Goal: Check status: Check status

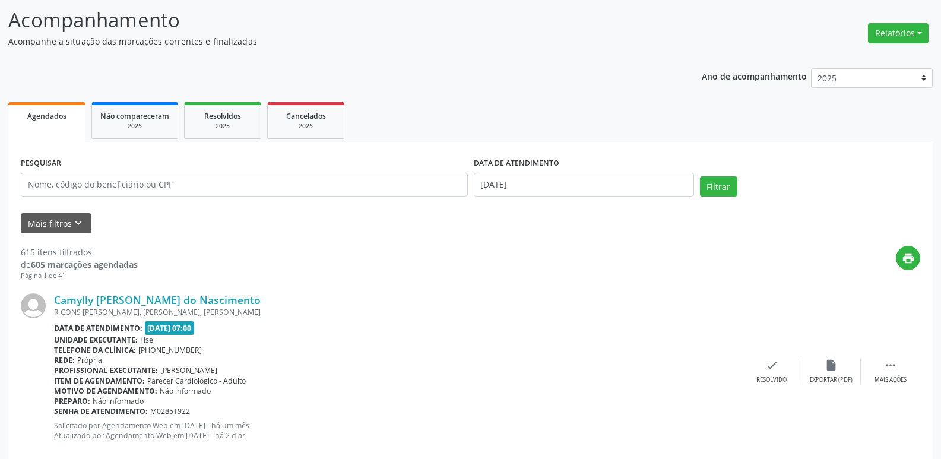
scroll to position [69, 0]
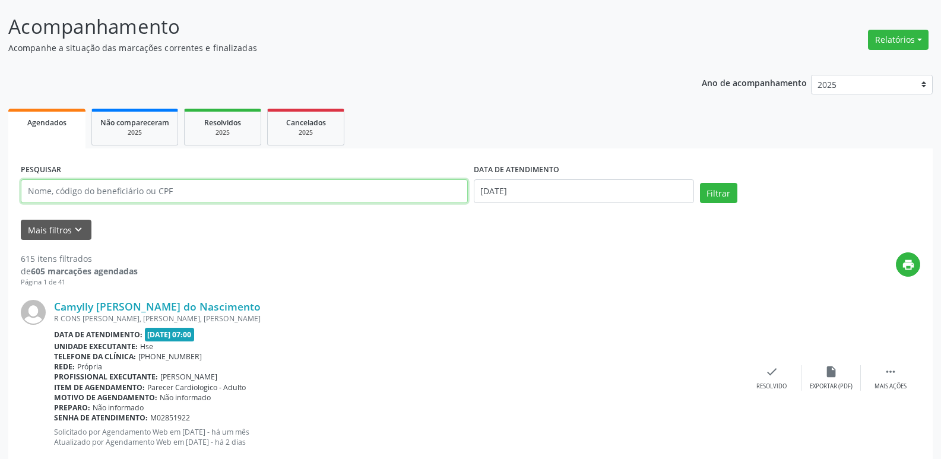
click at [99, 192] on input "text" at bounding box center [244, 191] width 447 height 24
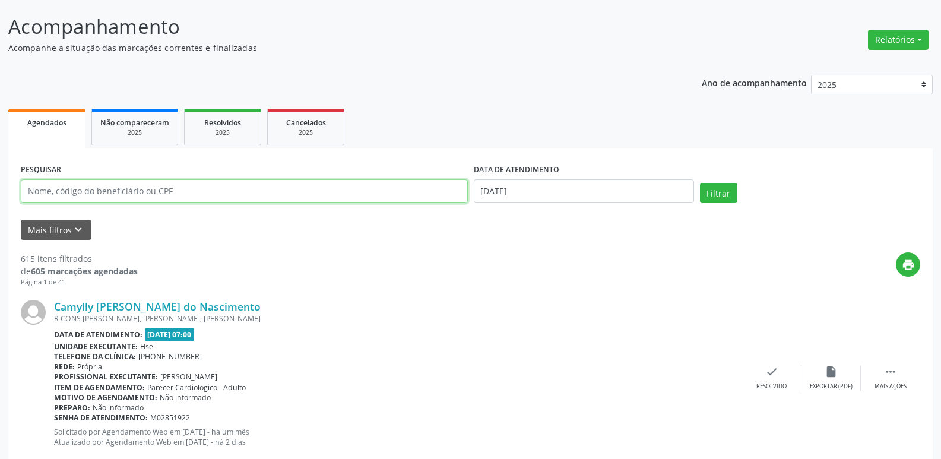
click at [174, 186] on input "text" at bounding box center [244, 191] width 447 height 24
type input "02050582480"
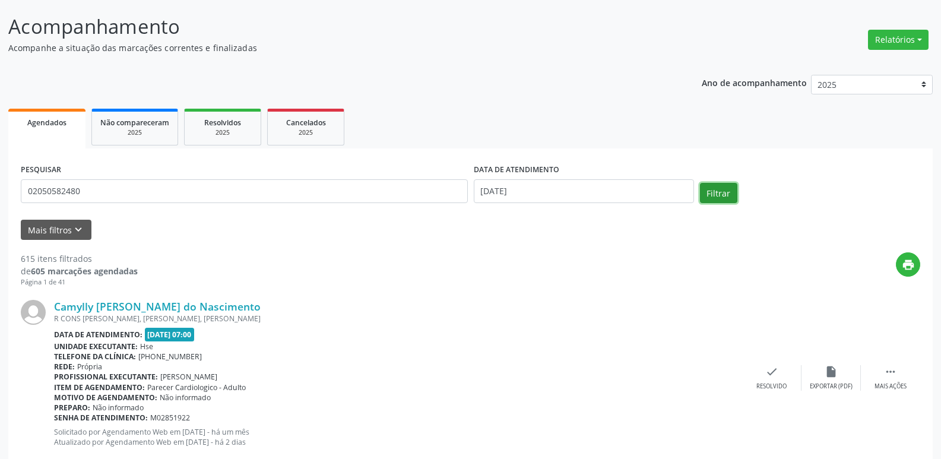
click at [725, 190] on button "Filtrar" at bounding box center [718, 193] width 37 height 20
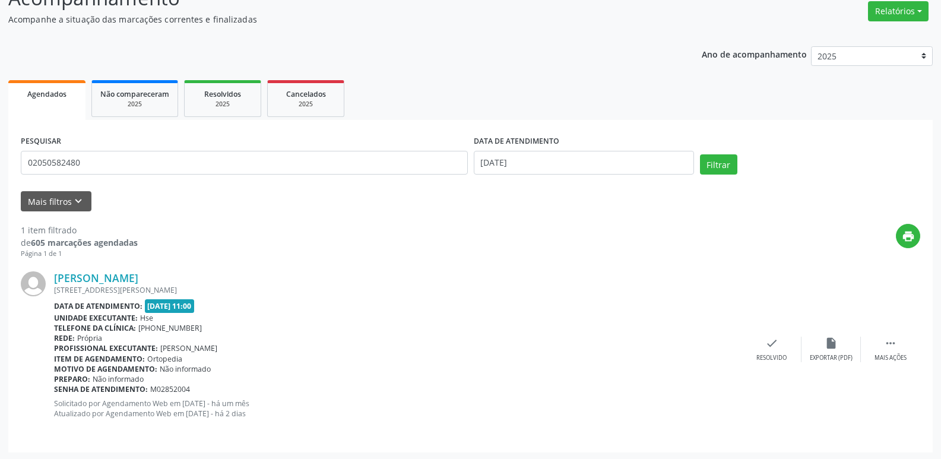
scroll to position [99, 0]
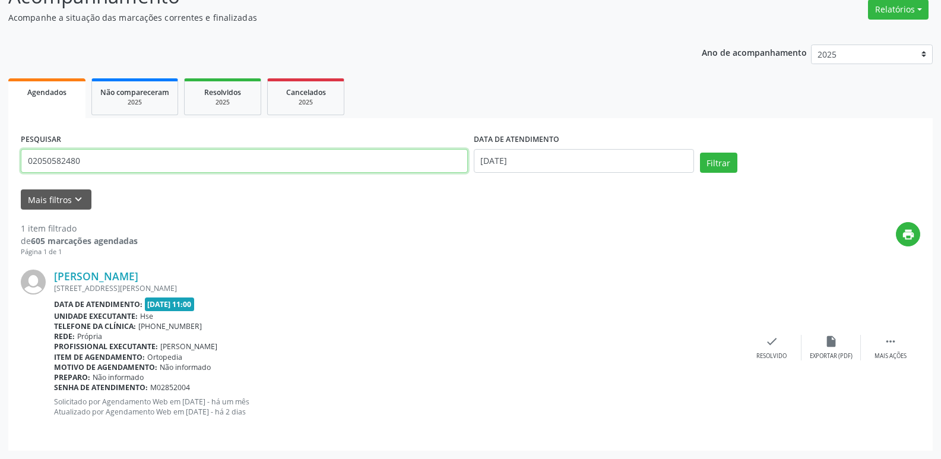
drag, startPoint x: 131, startPoint y: 163, endPoint x: 0, endPoint y: 145, distance: 131.9
click at [0, 145] on div "Acompanhamento Acompanhe a situação das marcações correntes e finalizadas Relat…" at bounding box center [470, 212] width 941 height 493
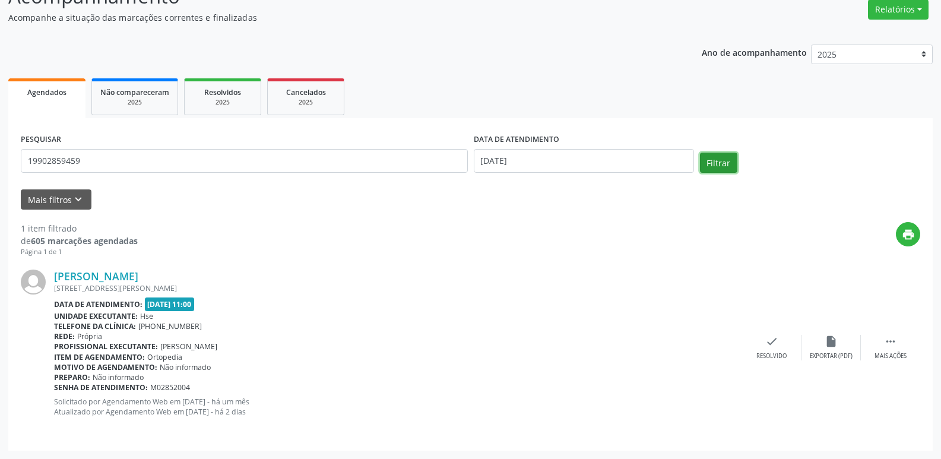
click at [722, 153] on button "Filtrar" at bounding box center [718, 163] width 37 height 20
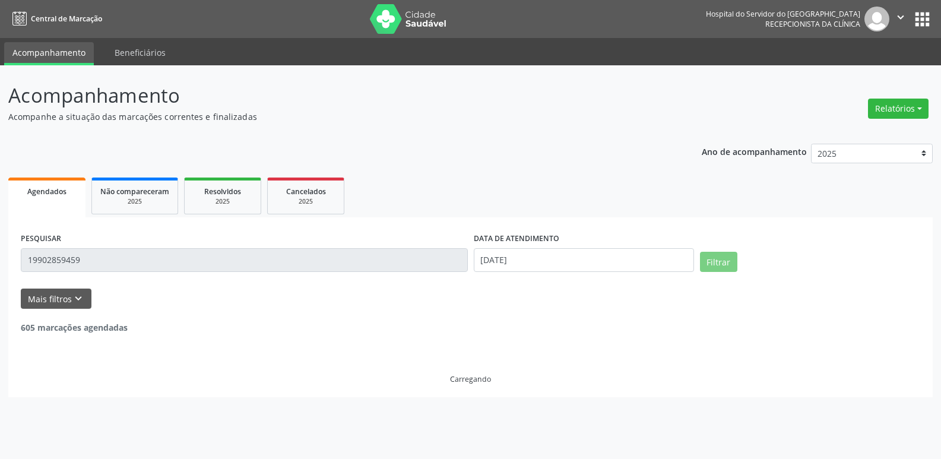
scroll to position [0, 0]
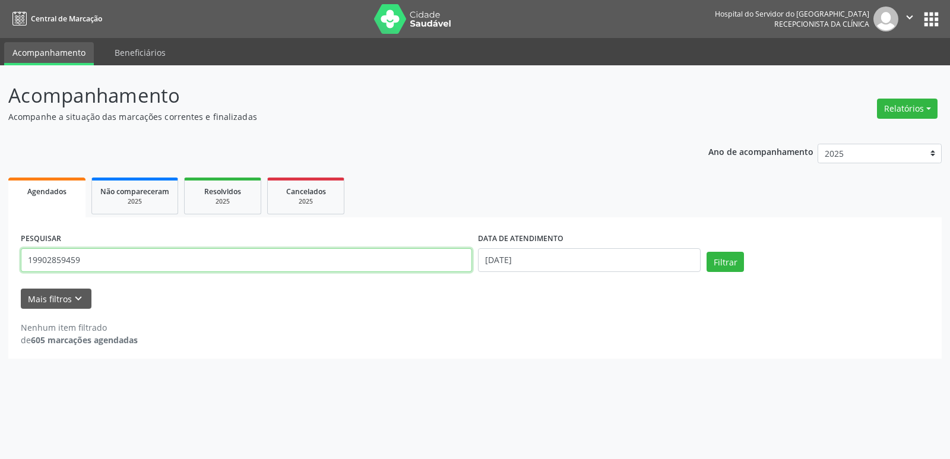
drag, startPoint x: 85, startPoint y: 264, endPoint x: 780, endPoint y: 141, distance: 706.2
click at [77, 265] on input "19902859459" at bounding box center [246, 260] width 451 height 24
type input "1"
type input "19902859453"
click at [726, 263] on button "Filtrar" at bounding box center [725, 262] width 37 height 20
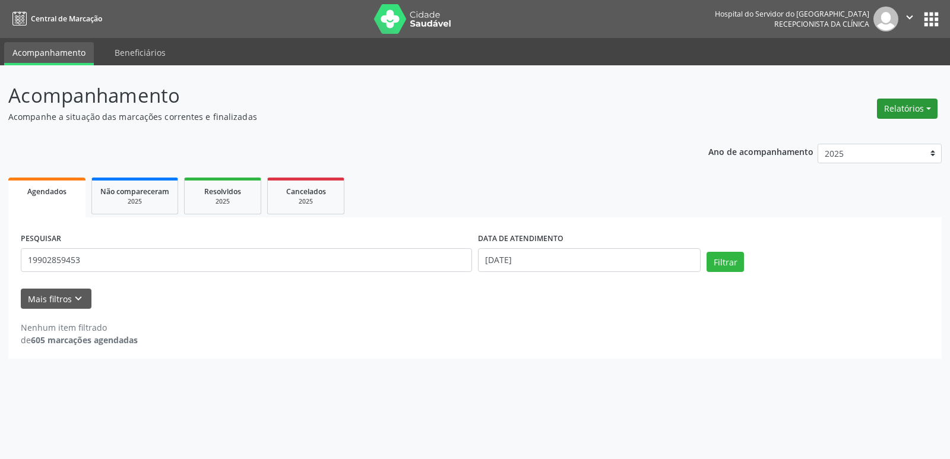
click at [913, 107] on button "Relatórios" at bounding box center [907, 109] width 61 height 20
click at [856, 133] on link "Agendamentos" at bounding box center [875, 134] width 128 height 17
select select "8"
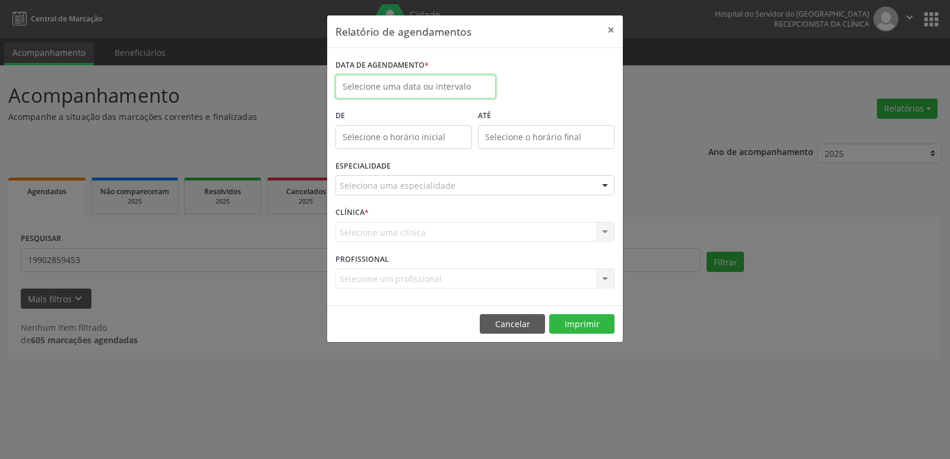
click at [450, 88] on input "text" at bounding box center [416, 87] width 160 height 24
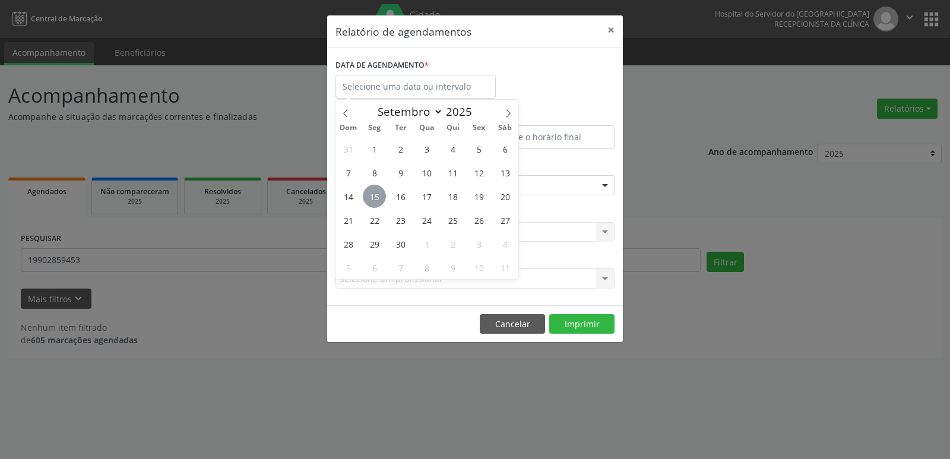
click at [368, 192] on span "15" at bounding box center [374, 196] width 23 height 23
type input "[DATE]"
click at [368, 192] on span "15" at bounding box center [374, 196] width 23 height 23
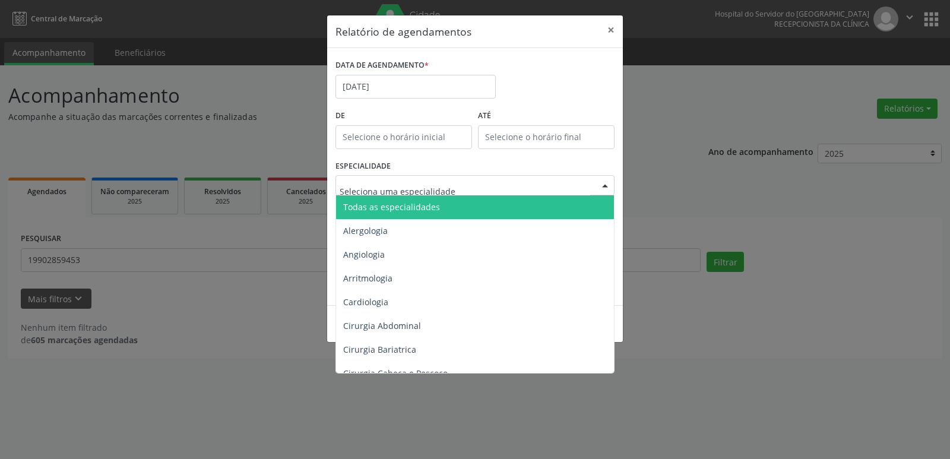
click at [609, 187] on div at bounding box center [605, 186] width 18 height 20
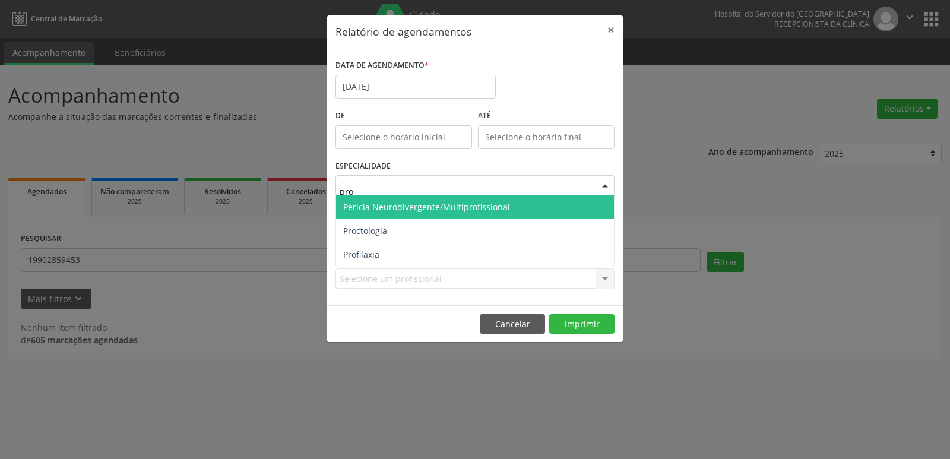
type input "proc"
click at [556, 196] on span "Proctologia" at bounding box center [475, 207] width 278 height 24
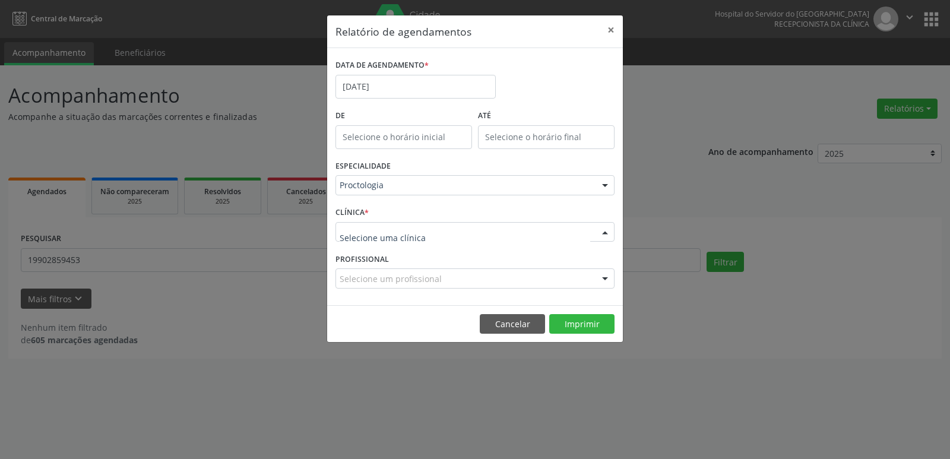
click at [605, 232] on div at bounding box center [605, 233] width 18 height 20
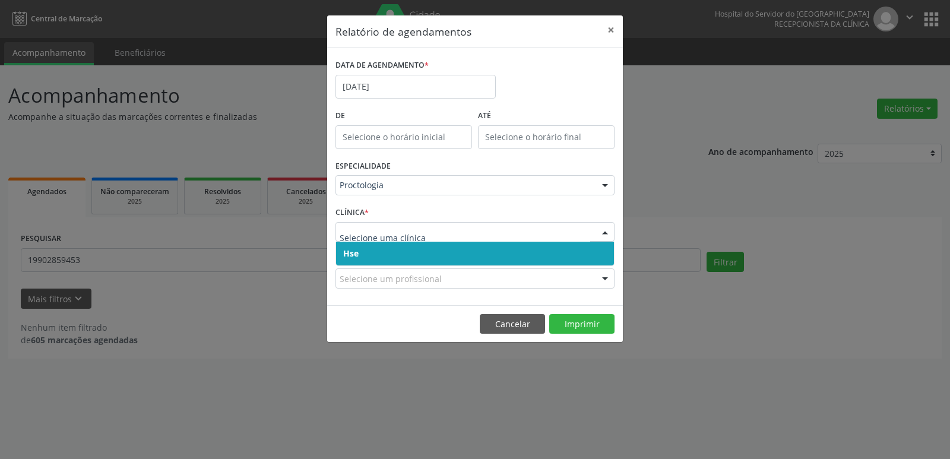
click at [599, 258] on span "Hse" at bounding box center [475, 254] width 278 height 24
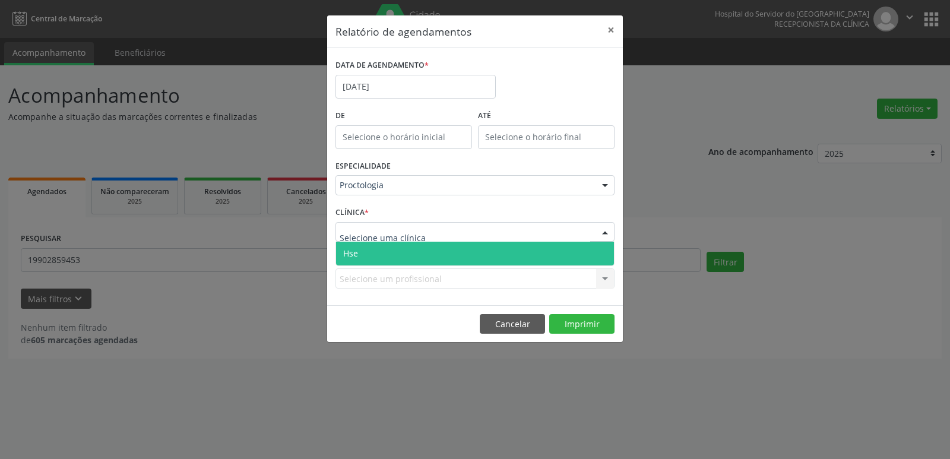
click at [605, 232] on div at bounding box center [605, 233] width 18 height 20
click at [599, 243] on span "Hse" at bounding box center [475, 254] width 278 height 24
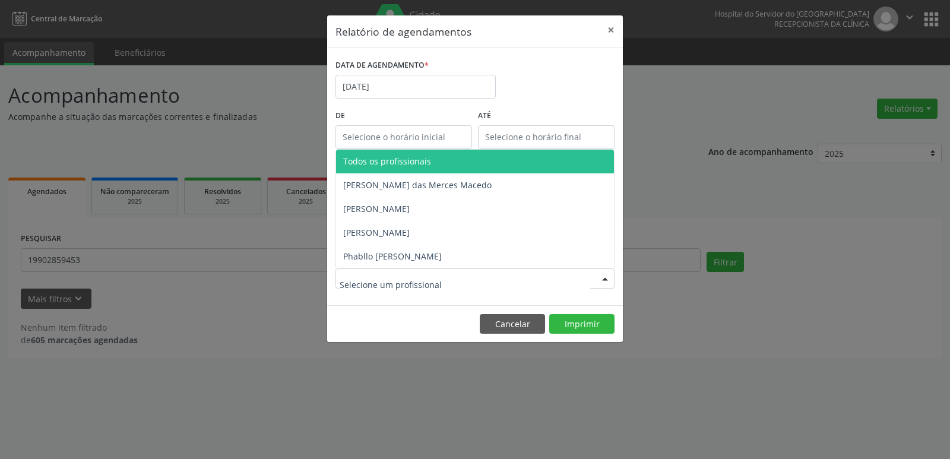
click at [602, 274] on div at bounding box center [605, 279] width 18 height 20
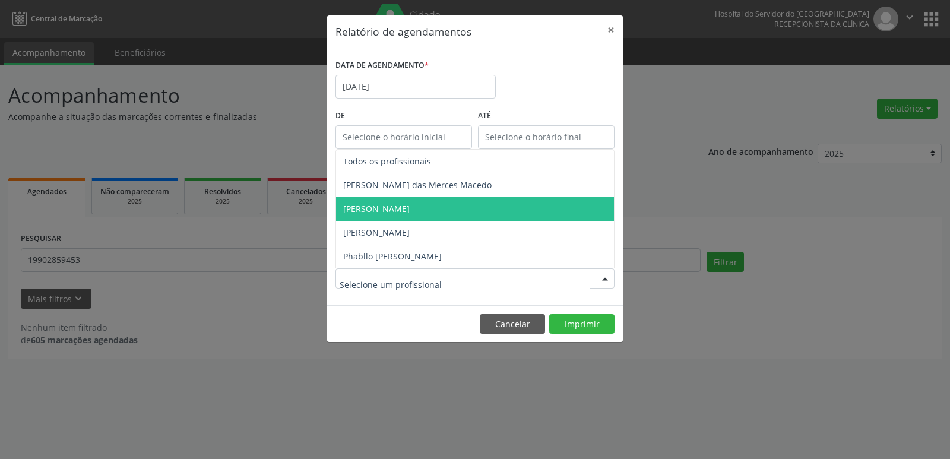
click at [415, 208] on span "[PERSON_NAME]" at bounding box center [475, 209] width 278 height 24
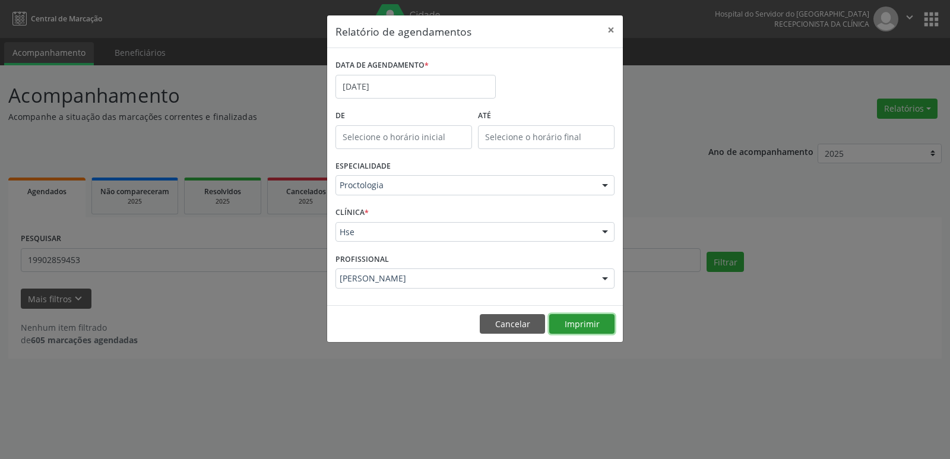
click at [593, 324] on button "Imprimir" at bounding box center [581, 324] width 65 height 20
click at [612, 26] on button "×" at bounding box center [611, 29] width 24 height 29
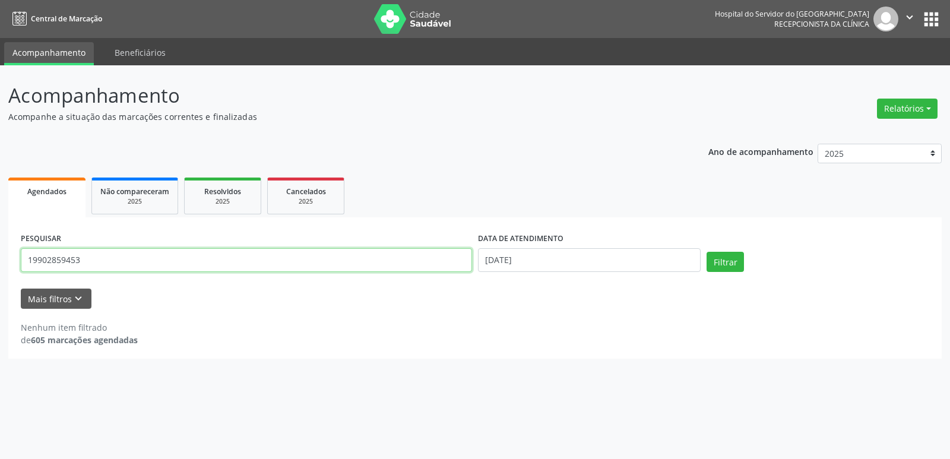
drag, startPoint x: 100, startPoint y: 264, endPoint x: 0, endPoint y: 261, distance: 100.4
click at [0, 261] on div "Acompanhamento Acompanhe a situação das marcações correntes e finalizadas Relat…" at bounding box center [475, 262] width 950 height 394
type input "2"
type input "85901156404"
click at [707, 252] on button "Filtrar" at bounding box center [725, 262] width 37 height 20
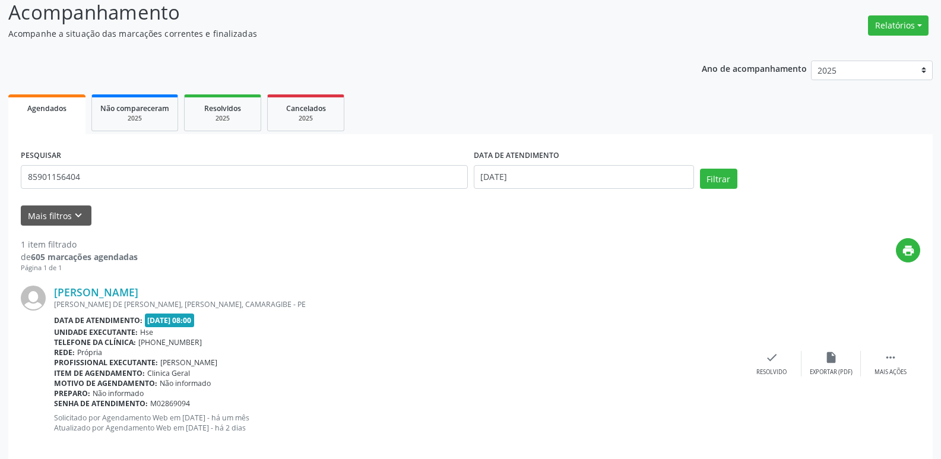
scroll to position [91, 0]
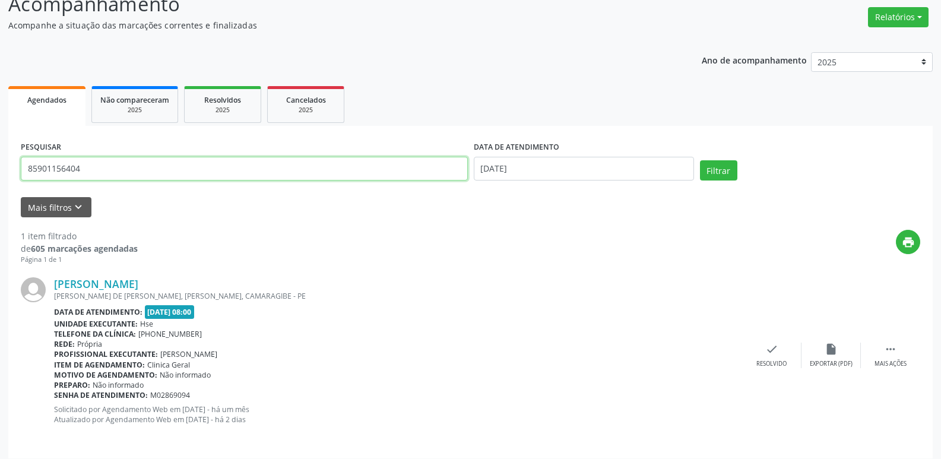
drag, startPoint x: 91, startPoint y: 170, endPoint x: 0, endPoint y: 167, distance: 91.5
click at [0, 167] on div "Acompanhamento Acompanhe a situação das marcações correntes e finalizadas Relat…" at bounding box center [470, 220] width 941 height 493
type input "65608437420"
click at [716, 169] on button "Filtrar" at bounding box center [718, 170] width 37 height 20
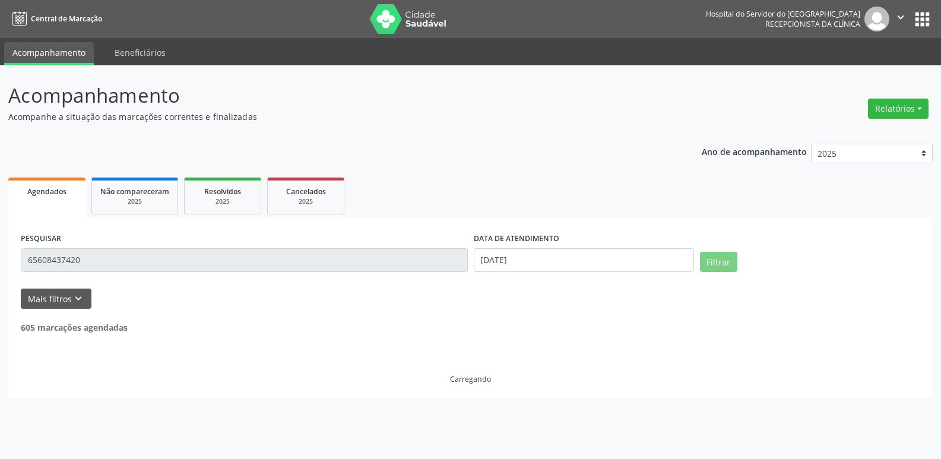
scroll to position [0, 0]
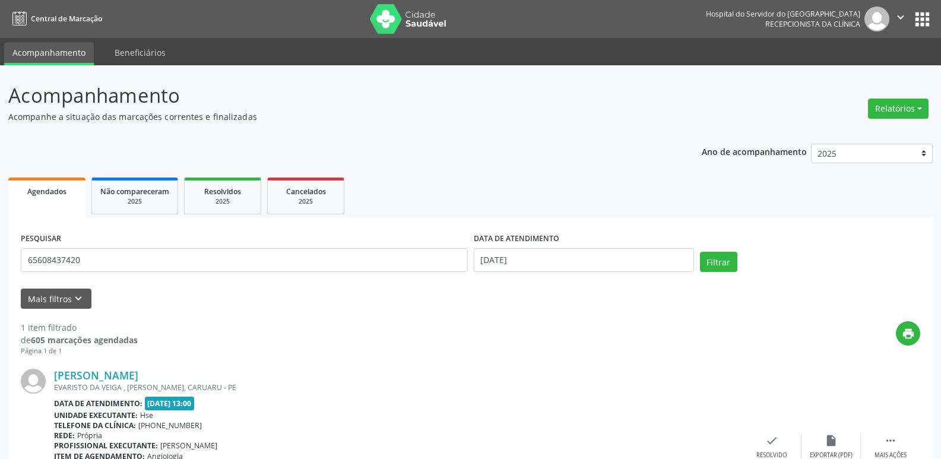
click at [419, 126] on div "Acompanhamento Acompanhe a situação das marcações correntes e finalizadas Relat…" at bounding box center [470, 315] width 925 height 469
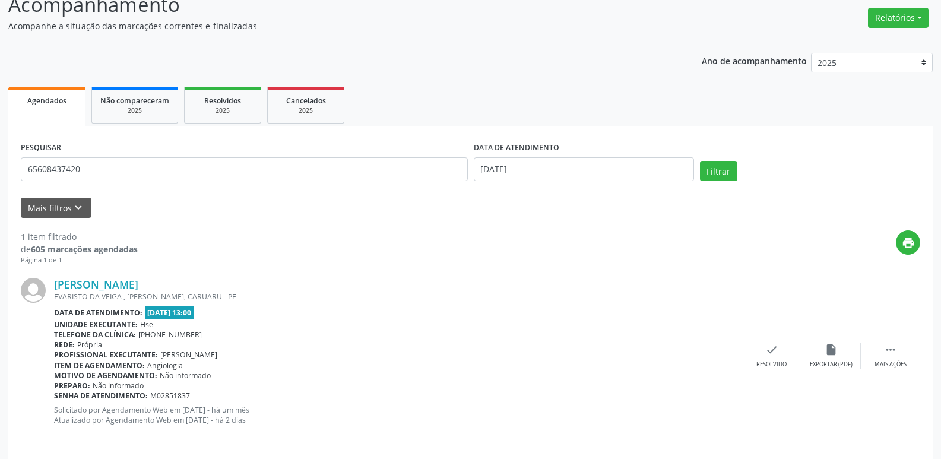
scroll to position [95, 0]
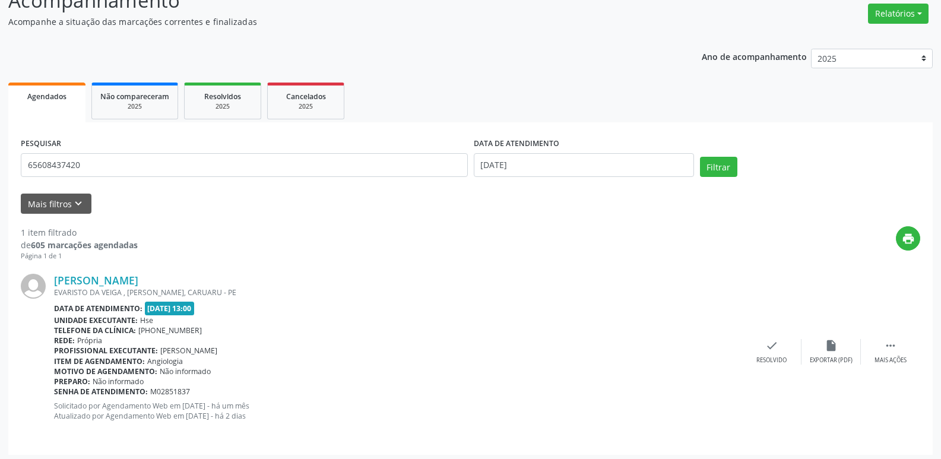
click at [464, 109] on ul "Agendados Não compareceram 2025 Resolvidos 2025 Cancelados 2025" at bounding box center [470, 101] width 925 height 43
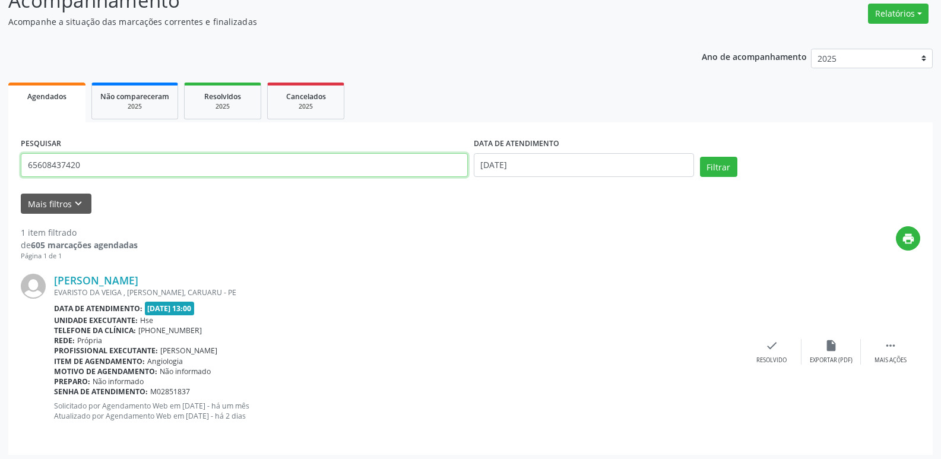
drag, startPoint x: 96, startPoint y: 170, endPoint x: 0, endPoint y: 178, distance: 96.6
click at [0, 178] on div "Acompanhamento Acompanhe a situação das marcações correntes e finalizadas Relat…" at bounding box center [470, 216] width 941 height 493
type input "09909664453"
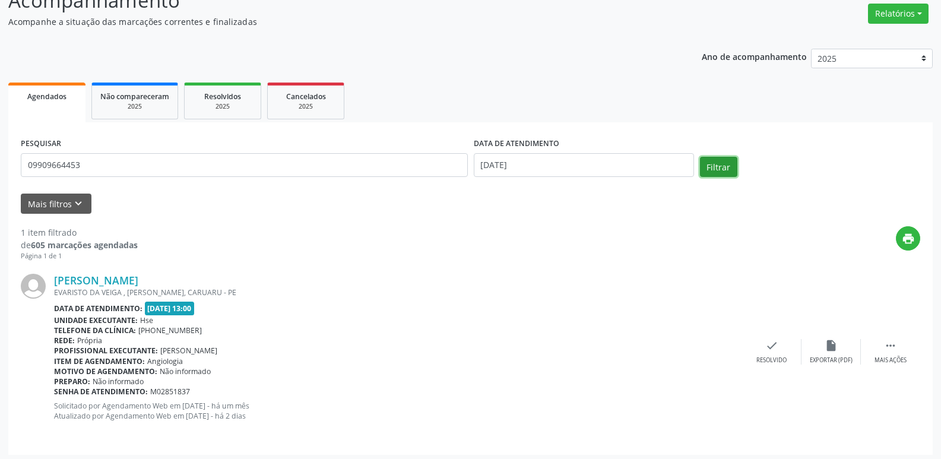
click at [715, 163] on button "Filtrar" at bounding box center [718, 167] width 37 height 20
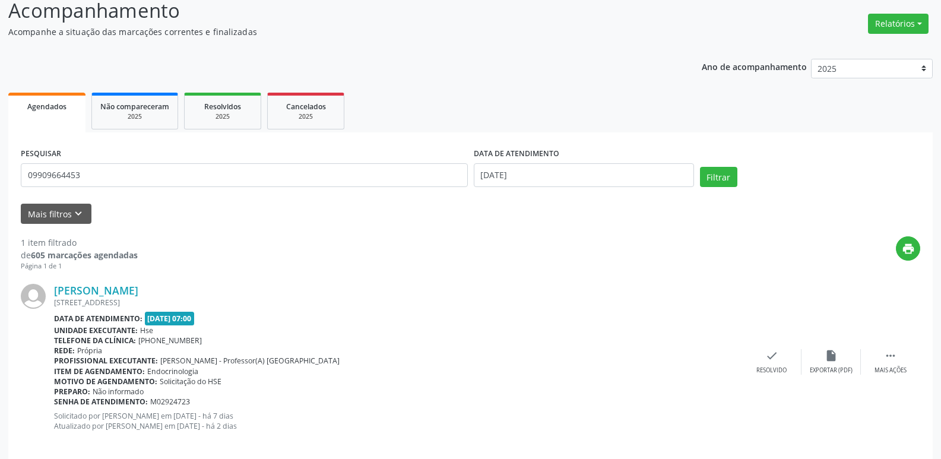
scroll to position [99, 0]
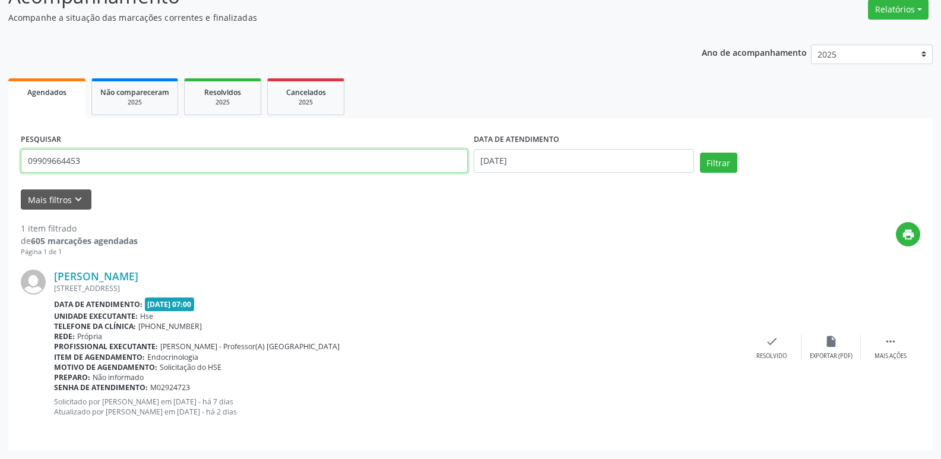
drag, startPoint x: 97, startPoint y: 162, endPoint x: 18, endPoint y: 167, distance: 79.2
click at [2, 164] on div "Acompanhamento Acompanhe a situação das marcações correntes e finalizadas Relat…" at bounding box center [470, 212] width 941 height 493
type input "53940989487"
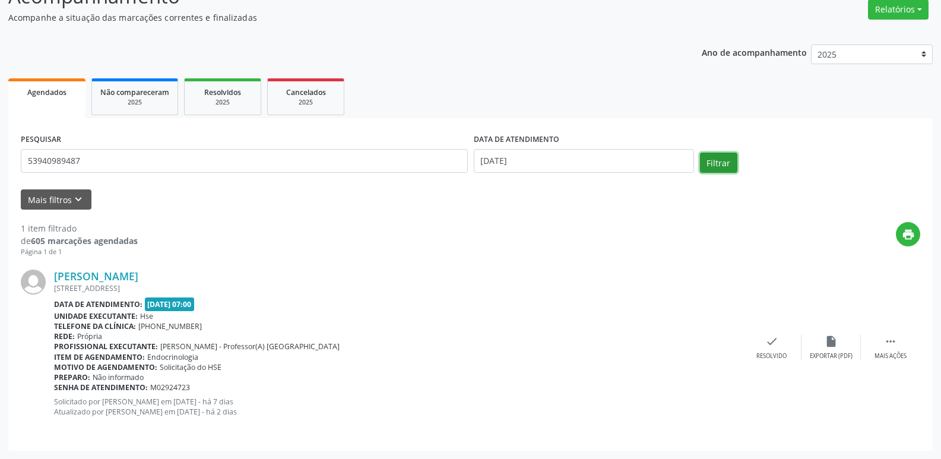
click at [710, 157] on button "Filtrar" at bounding box center [718, 163] width 37 height 20
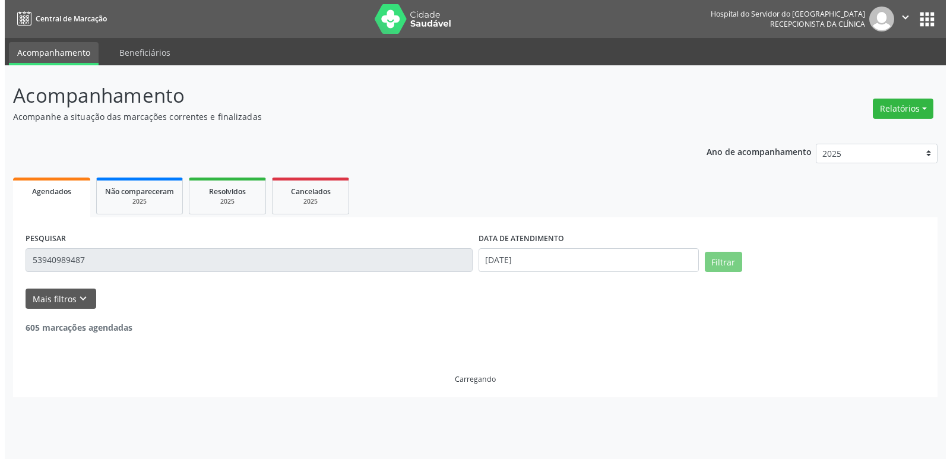
scroll to position [0, 0]
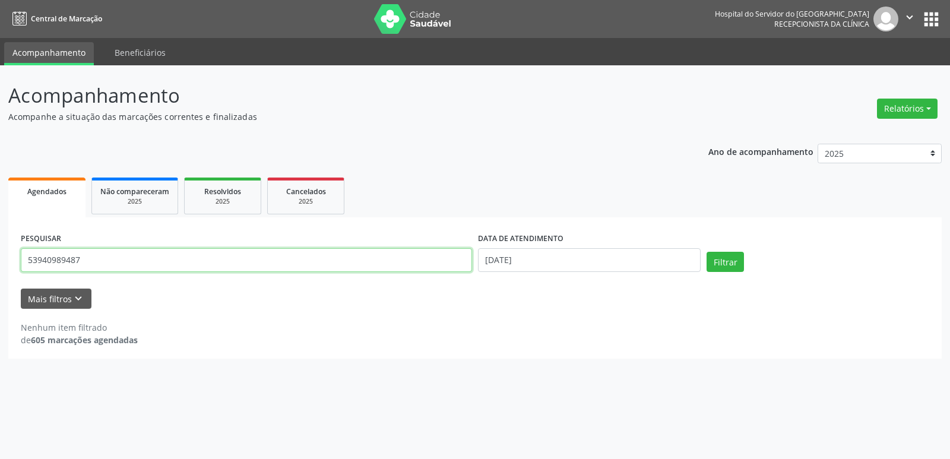
drag, startPoint x: 94, startPoint y: 262, endPoint x: 558, endPoint y: 118, distance: 485.7
click at [8, 266] on div "PESQUISAR 53940989487 DATA DE ATENDIMENTO [DATE] Filtrar UNIDADE EXECUTANTE Sel…" at bounding box center [475, 287] width 934 height 141
click at [909, 107] on button "Relatórios" at bounding box center [907, 109] width 61 height 20
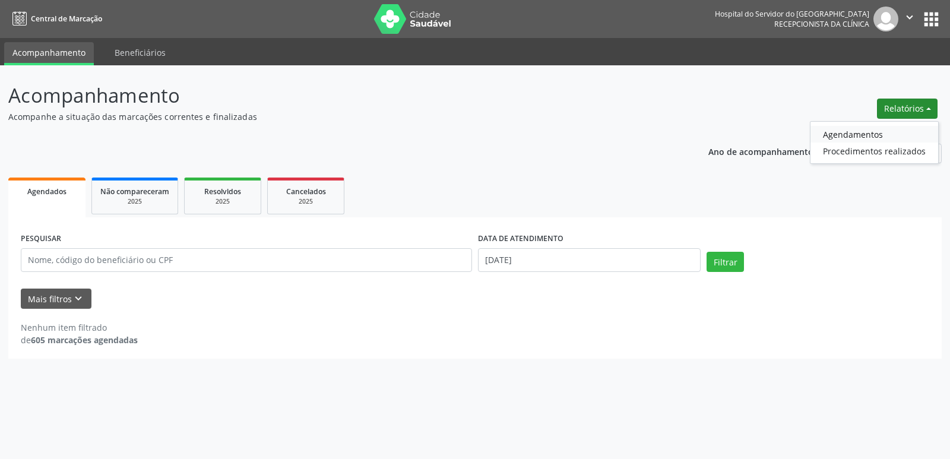
click at [888, 135] on link "Agendamentos" at bounding box center [875, 134] width 128 height 17
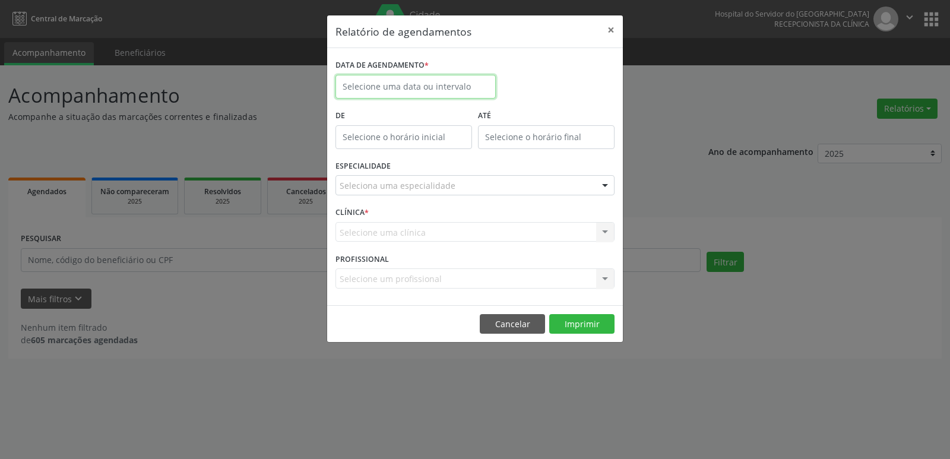
click at [428, 86] on input "text" at bounding box center [416, 87] width 160 height 24
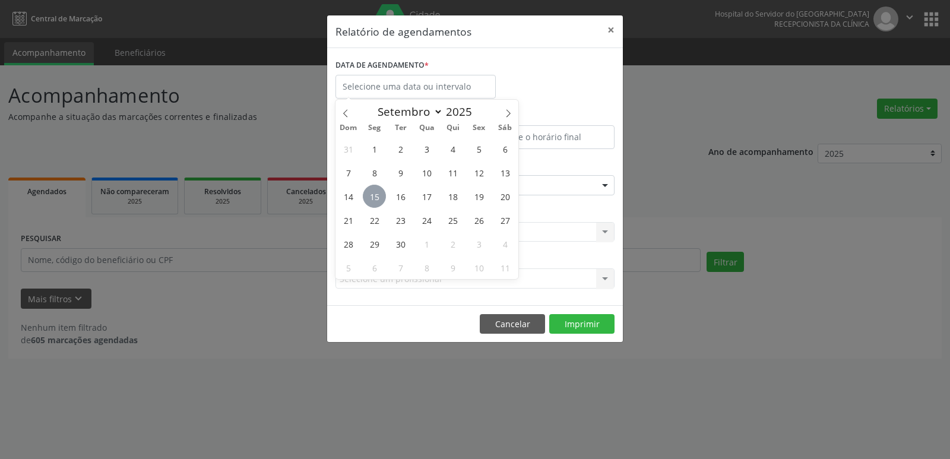
click at [377, 196] on span "15" at bounding box center [374, 196] width 23 height 23
type input "[DATE]"
click at [377, 196] on span "15" at bounding box center [374, 196] width 23 height 23
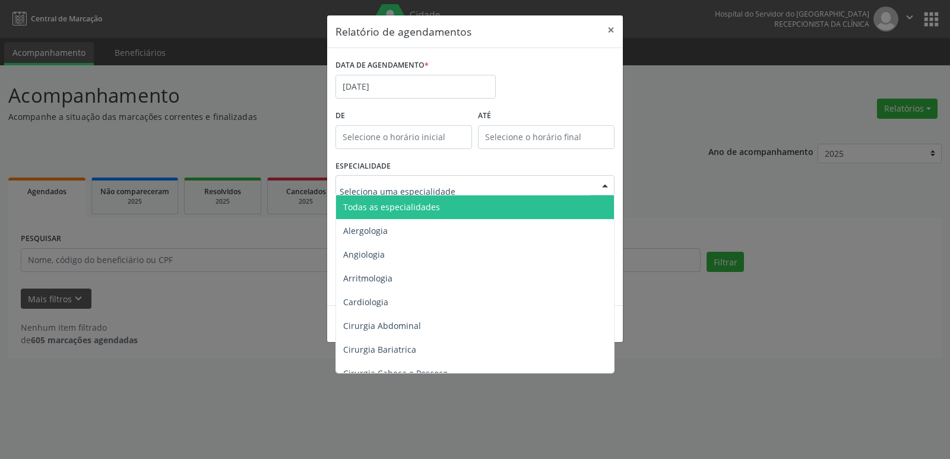
click at [605, 179] on div at bounding box center [605, 186] width 18 height 20
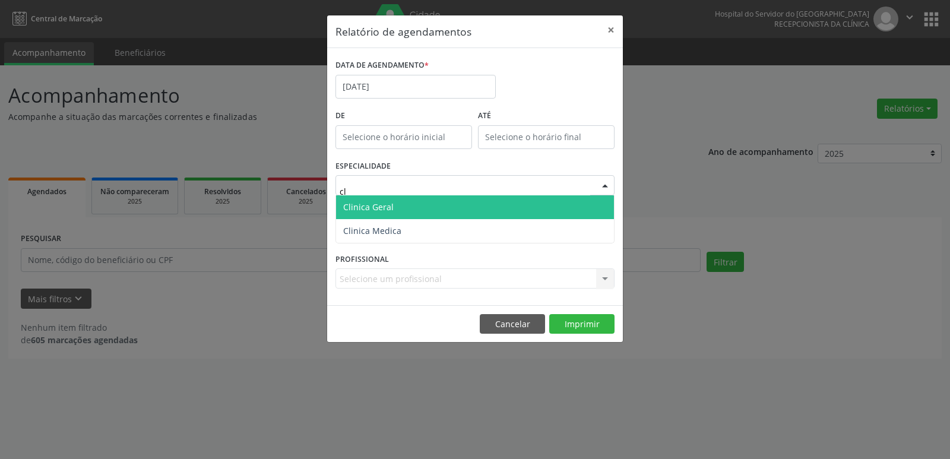
type input "cli"
click at [412, 205] on span "Clinica Geral" at bounding box center [475, 207] width 278 height 24
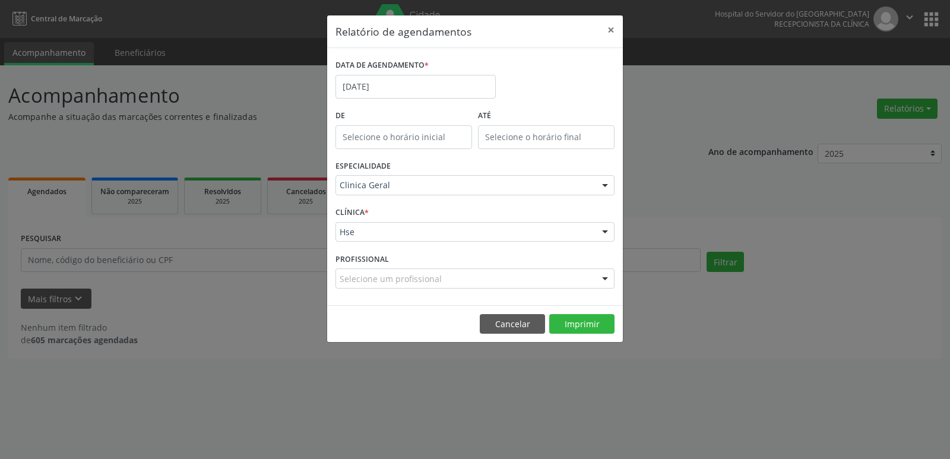
click at [609, 232] on div at bounding box center [605, 233] width 18 height 20
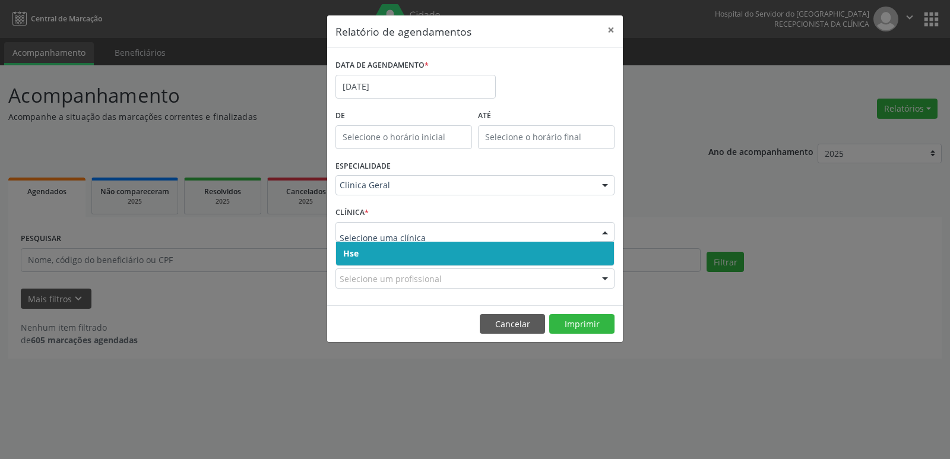
click at [578, 258] on span "Hse" at bounding box center [475, 254] width 278 height 24
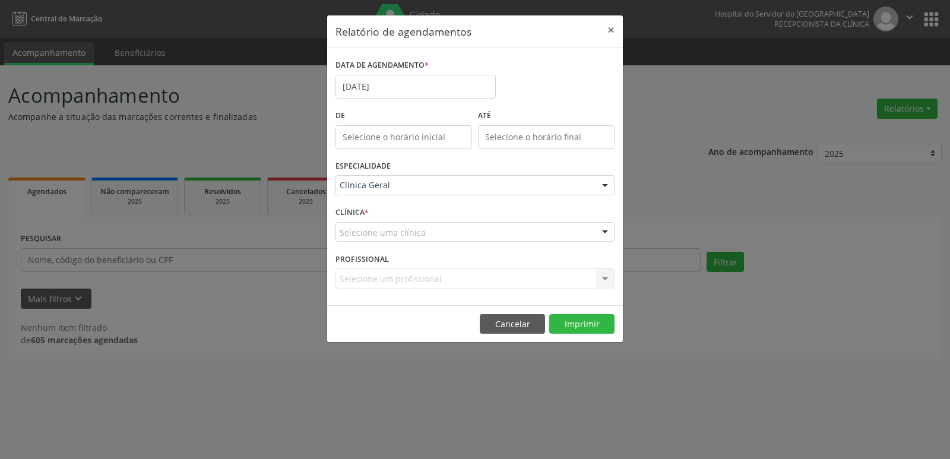
click at [606, 229] on div at bounding box center [605, 233] width 18 height 20
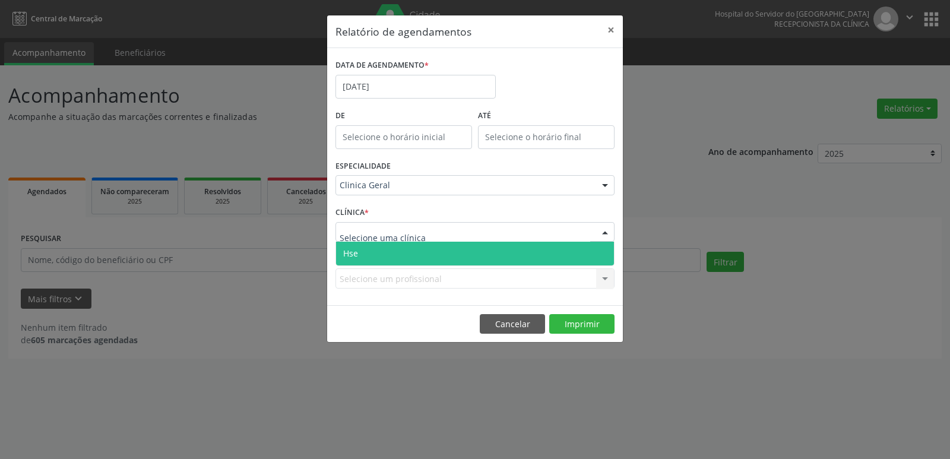
click at [593, 257] on span "Hse" at bounding box center [475, 254] width 278 height 24
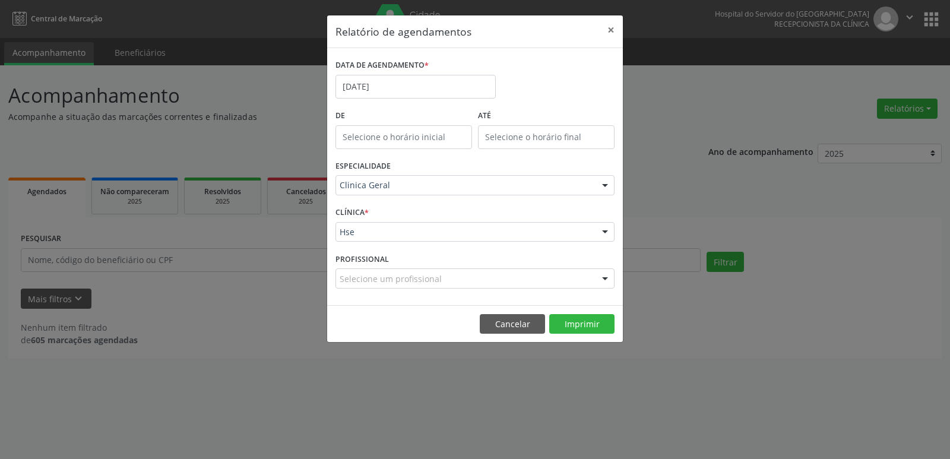
click at [606, 277] on div at bounding box center [605, 279] width 18 height 20
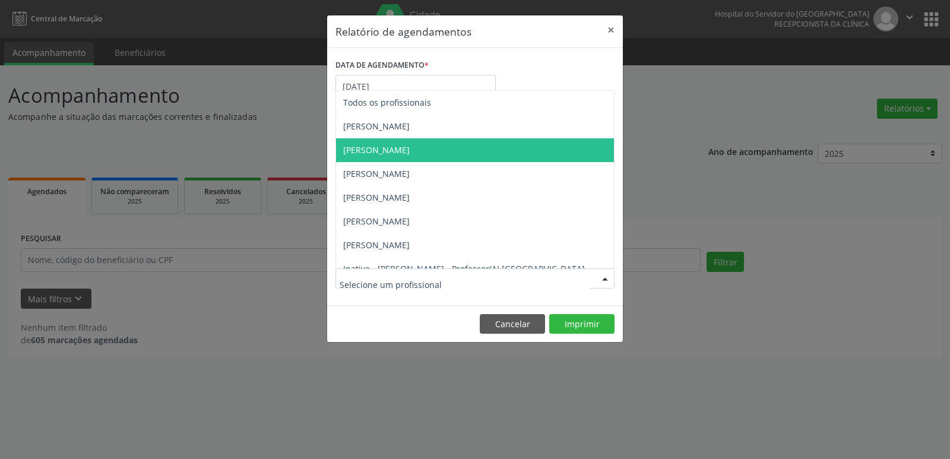
click at [410, 148] on span "[PERSON_NAME]" at bounding box center [376, 149] width 67 height 11
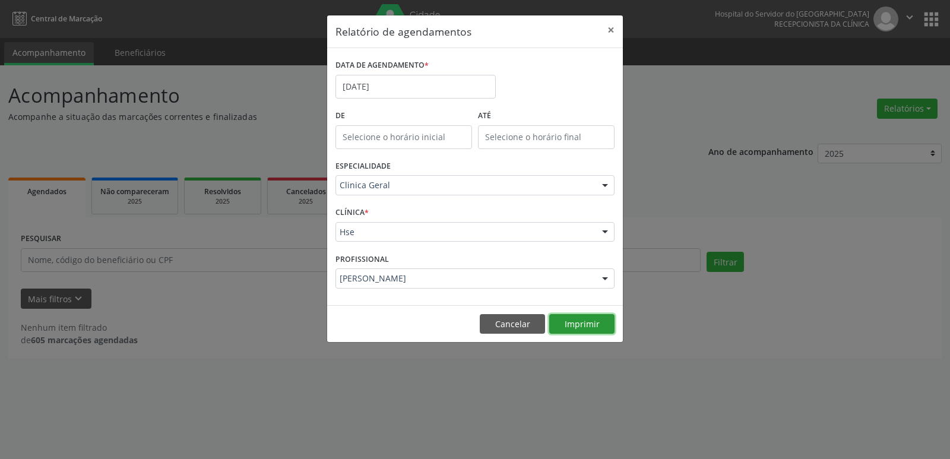
click at [587, 323] on button "Imprimir" at bounding box center [581, 324] width 65 height 20
click at [612, 30] on button "×" at bounding box center [611, 29] width 24 height 29
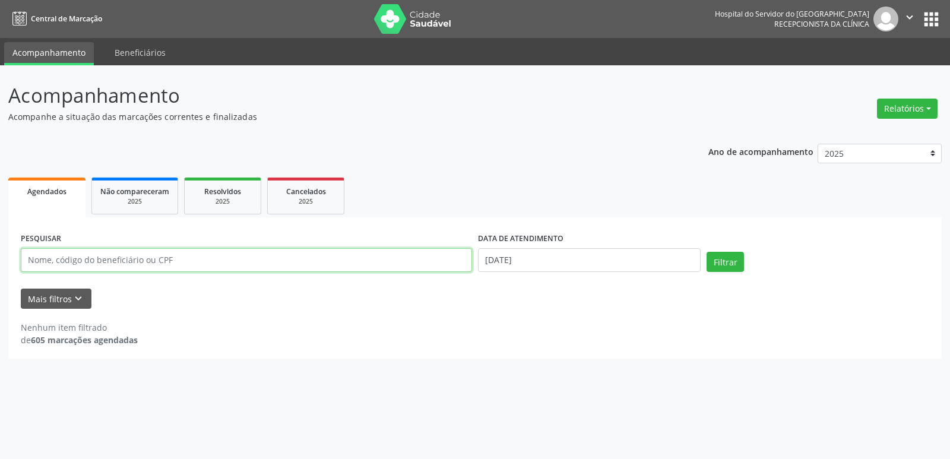
click at [163, 260] on input "text" at bounding box center [246, 260] width 451 height 24
type input "03000320482"
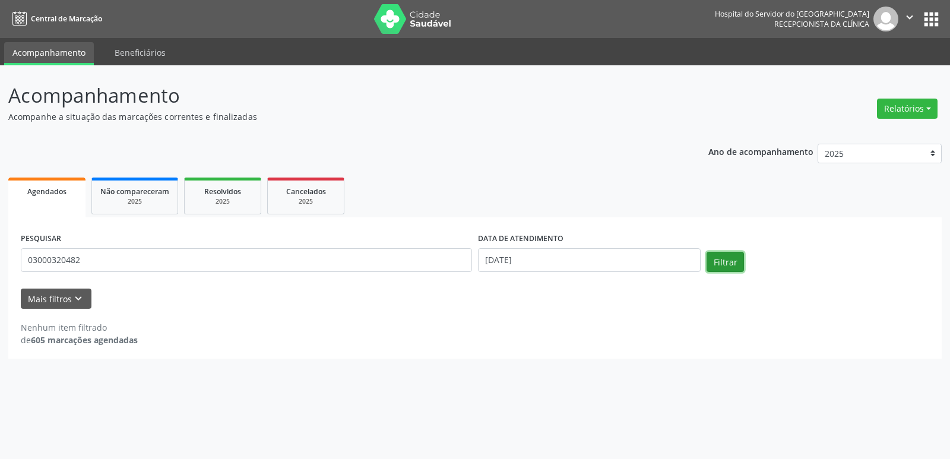
click at [722, 260] on button "Filtrar" at bounding box center [725, 262] width 37 height 20
drag, startPoint x: 86, startPoint y: 258, endPoint x: 0, endPoint y: 263, distance: 85.6
click at [0, 263] on div "Acompanhamento Acompanhe a situação das marcações correntes e finalizadas Relat…" at bounding box center [475, 262] width 950 height 394
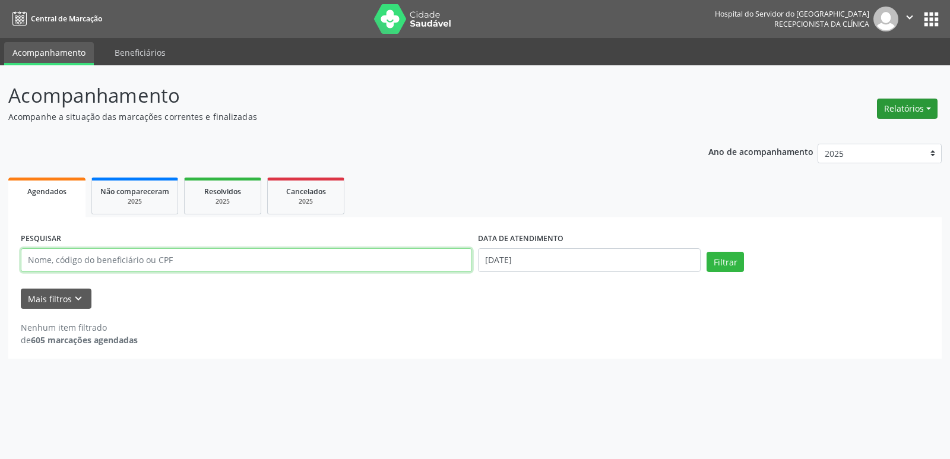
click at [904, 109] on button "Relatórios" at bounding box center [907, 109] width 61 height 20
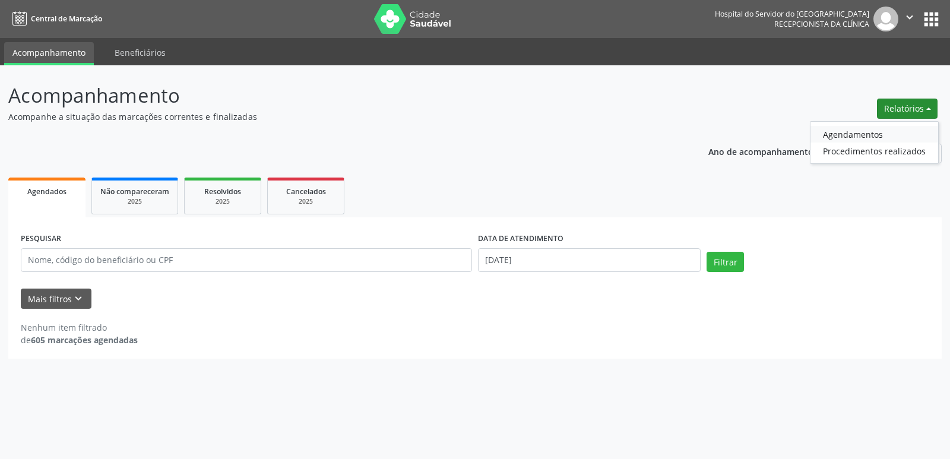
click at [882, 135] on link "Agendamentos" at bounding box center [875, 134] width 128 height 17
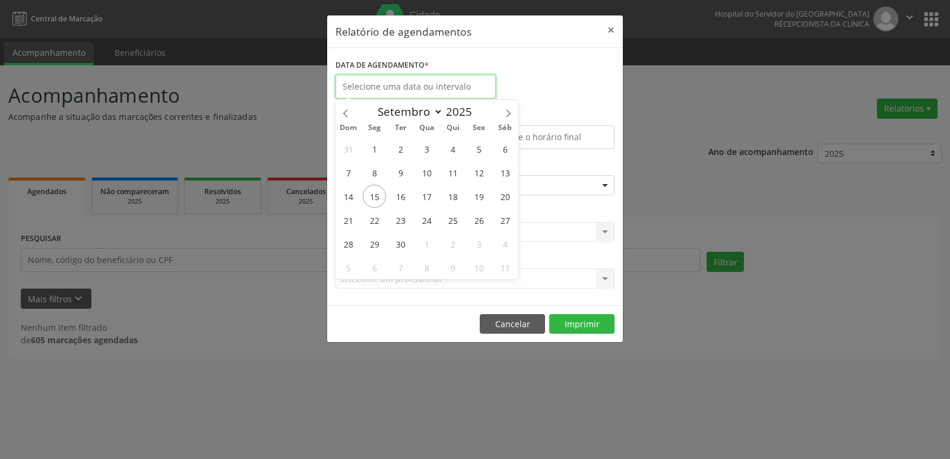
click at [403, 88] on input "text" at bounding box center [416, 87] width 160 height 24
click at [377, 187] on span "15" at bounding box center [374, 196] width 23 height 23
type input "[DATE]"
click at [377, 187] on span "15" at bounding box center [374, 196] width 23 height 23
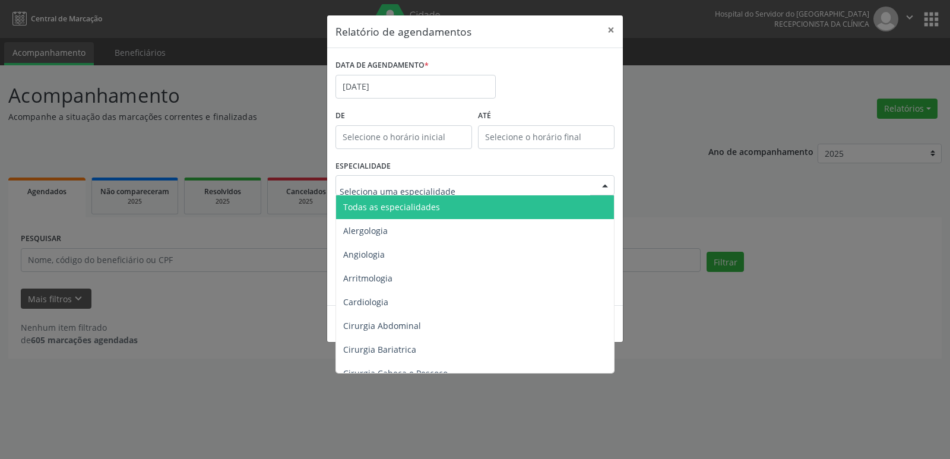
click at [608, 186] on div at bounding box center [605, 186] width 18 height 20
type input "neu"
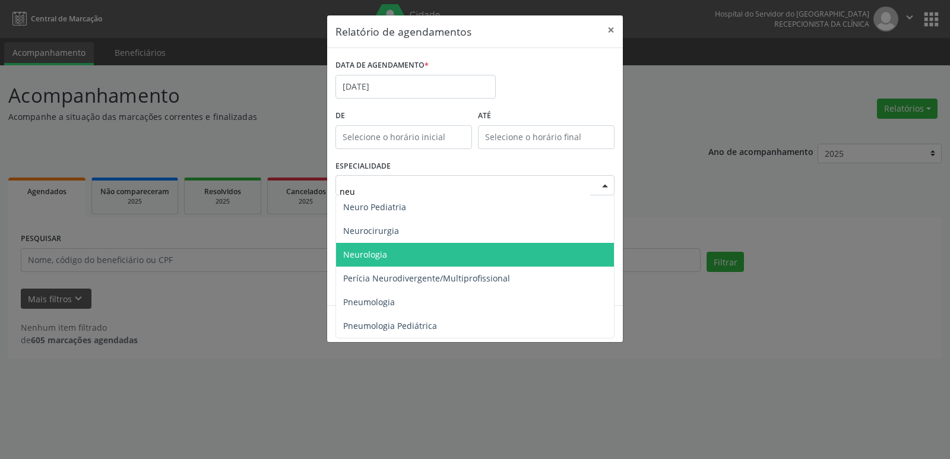
click at [386, 250] on span "Neurologia" at bounding box center [365, 254] width 44 height 11
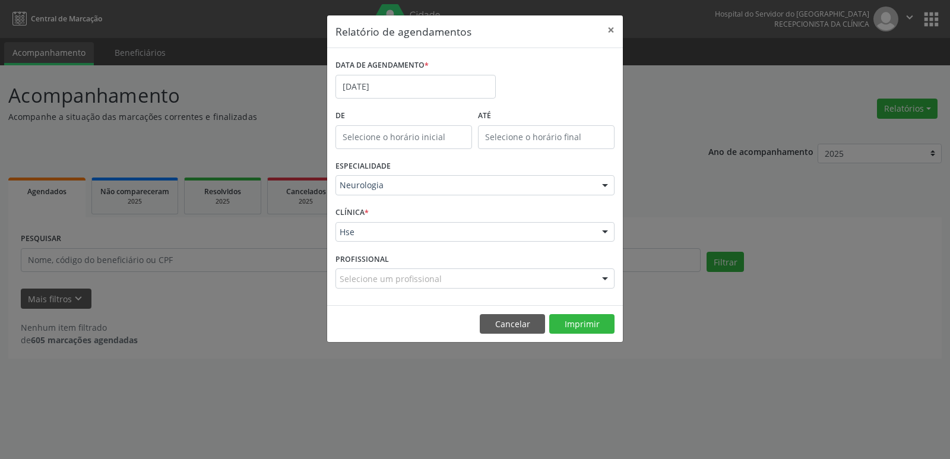
click at [602, 227] on div at bounding box center [605, 233] width 18 height 20
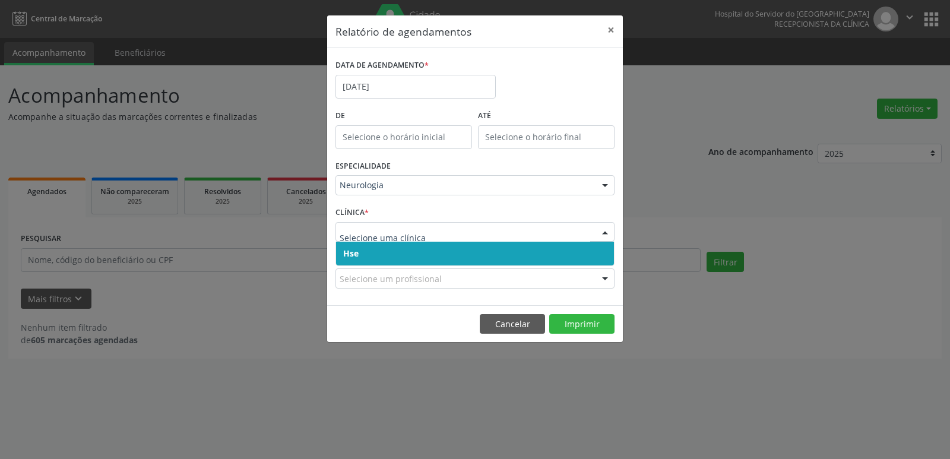
click at [593, 251] on span "Hse" at bounding box center [475, 254] width 278 height 24
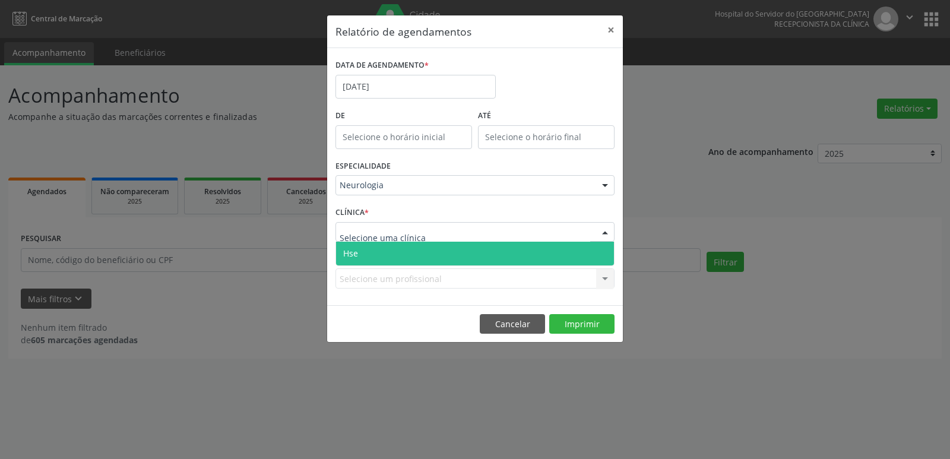
click at [605, 232] on div at bounding box center [605, 233] width 18 height 20
click at [598, 253] on span "Hse" at bounding box center [475, 254] width 278 height 24
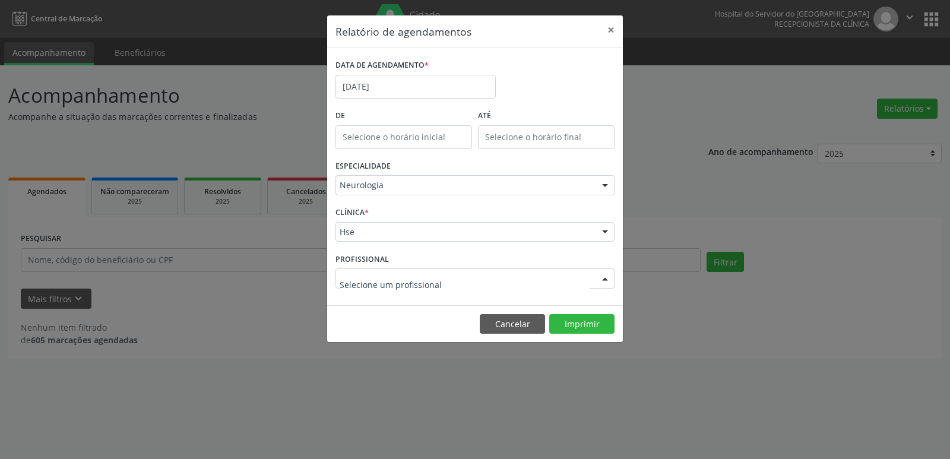
click at [605, 276] on div at bounding box center [605, 279] width 18 height 20
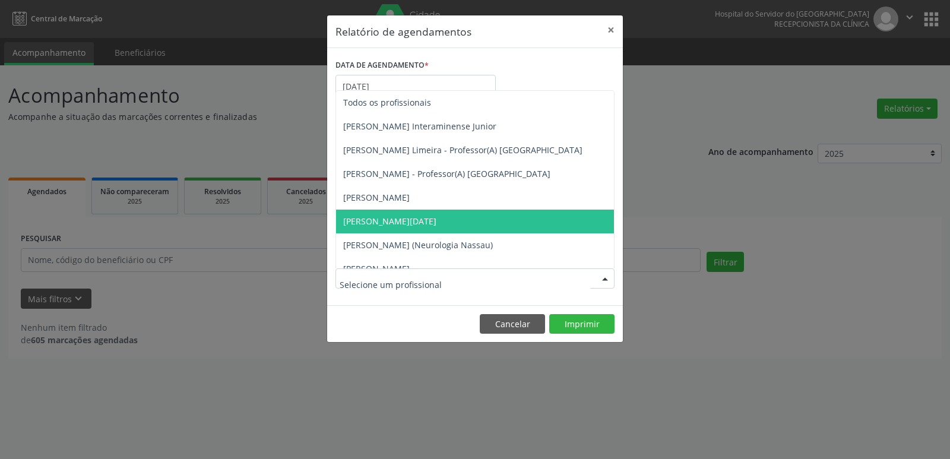
click at [420, 217] on span "[PERSON_NAME][DATE]" at bounding box center [389, 221] width 93 height 11
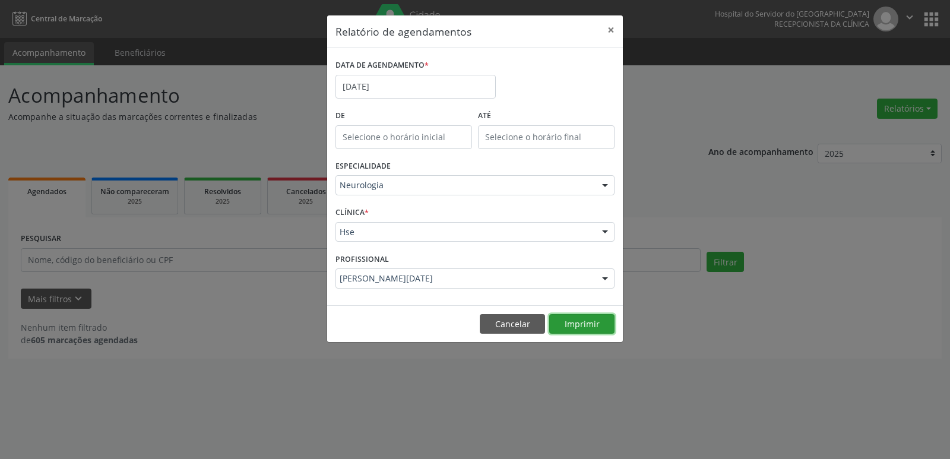
click at [584, 323] on button "Imprimir" at bounding box center [581, 324] width 65 height 20
